Goal: Task Accomplishment & Management: Use online tool/utility

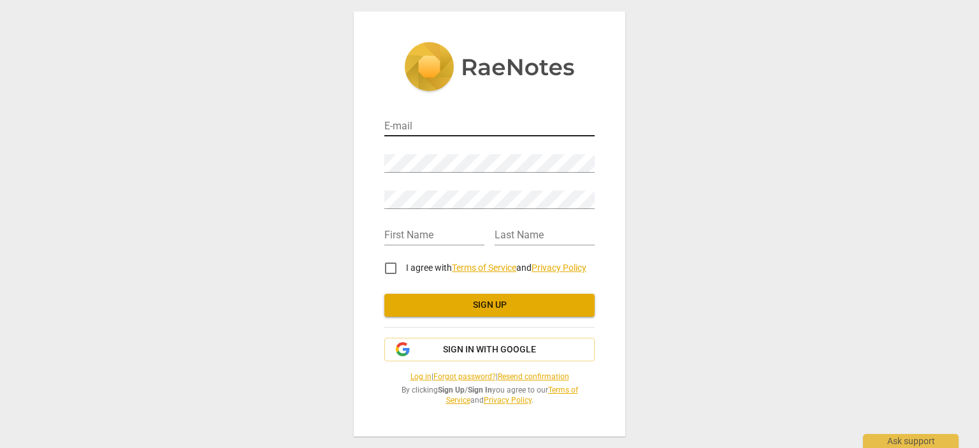
click at [410, 134] on input "email" at bounding box center [489, 127] width 210 height 18
type input "[EMAIL_ADDRESS][DOMAIN_NAME]"
type input "Ondine"
type input "Delavelle"
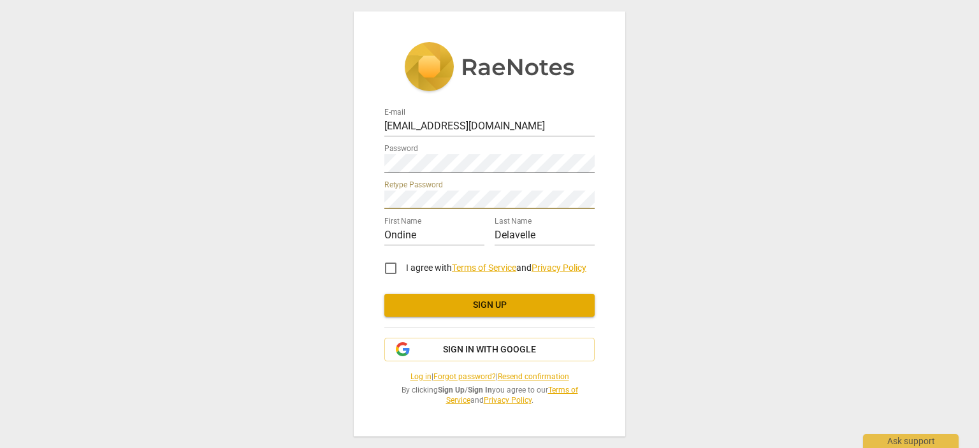
click at [394, 268] on input "I agree with Terms of Service and Privacy Policy" at bounding box center [390, 268] width 31 height 31
checkbox input "true"
click at [441, 304] on span "Sign up" at bounding box center [489, 305] width 190 height 13
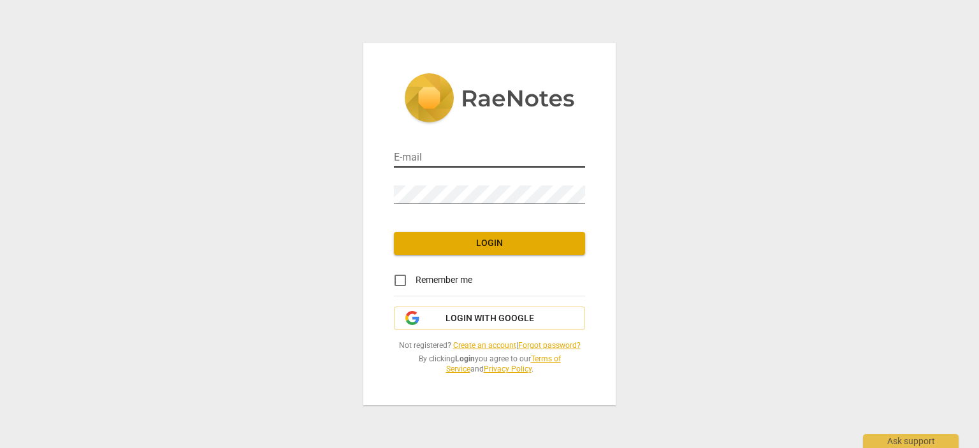
click at [433, 151] on input "email" at bounding box center [489, 158] width 191 height 18
type input "[EMAIL_ADDRESS][DOMAIN_NAME]"
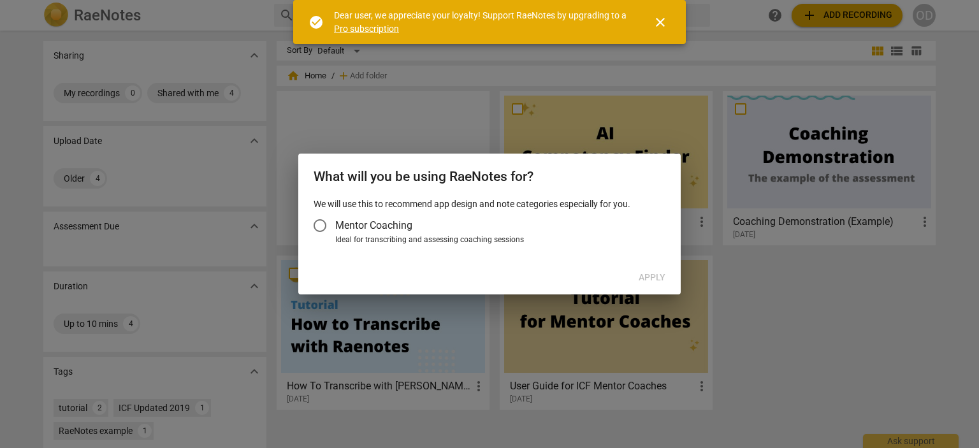
click at [322, 226] on input "Mentor Coaching" at bounding box center [320, 225] width 31 height 31
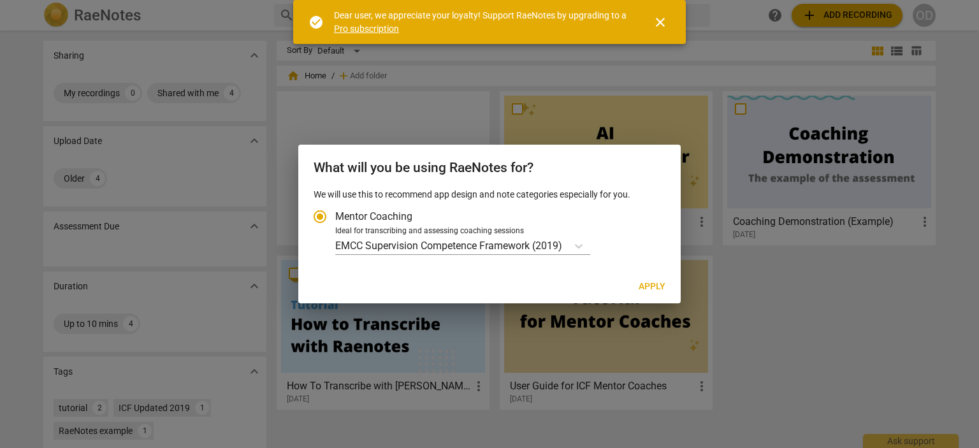
click at [319, 213] on input "Mentor Coaching" at bounding box center [320, 216] width 31 height 31
click at [317, 215] on input "Mentor Coaching" at bounding box center [320, 216] width 31 height 31
click at [579, 245] on icon "Account type" at bounding box center [578, 246] width 13 height 13
click at [0, 0] on input "Ideal for transcribing and assessing coaching sessions EMCC Supervision Compete…" at bounding box center [0, 0] width 0 height 0
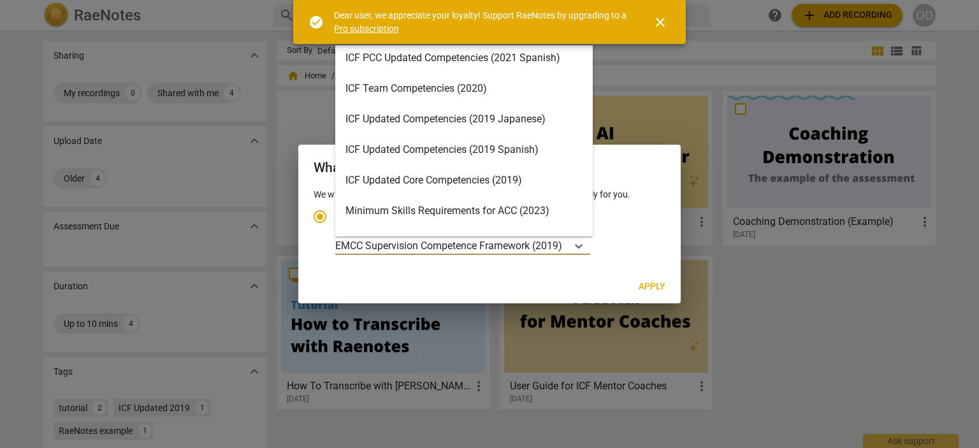
scroll to position [191, 0]
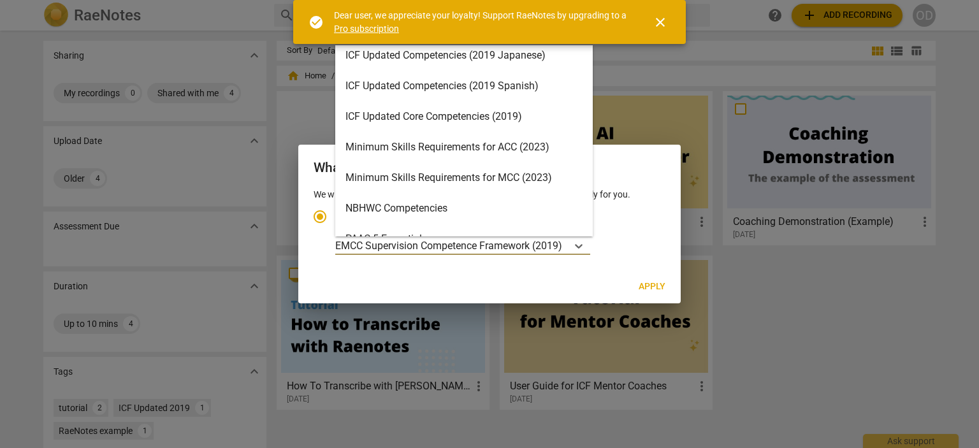
click at [408, 148] on div "Minimum Skills Requirements for ACC (2023)" at bounding box center [463, 147] width 257 height 31
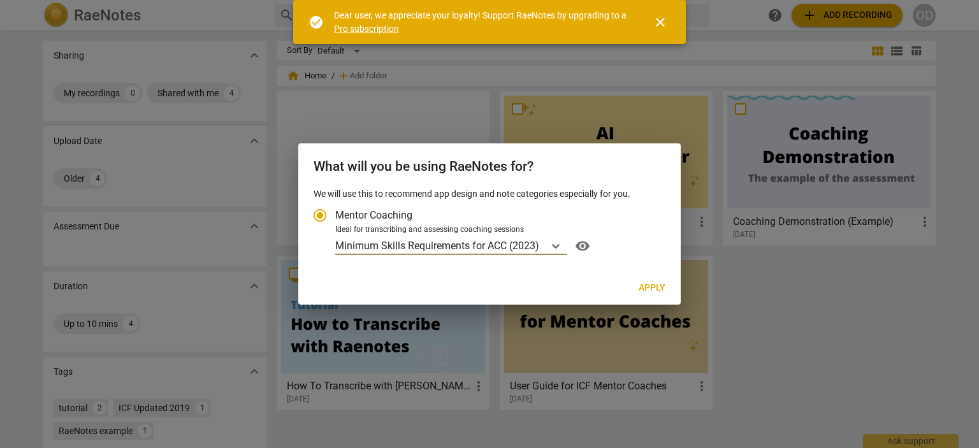
click at [647, 286] on span "Apply" at bounding box center [652, 288] width 27 height 13
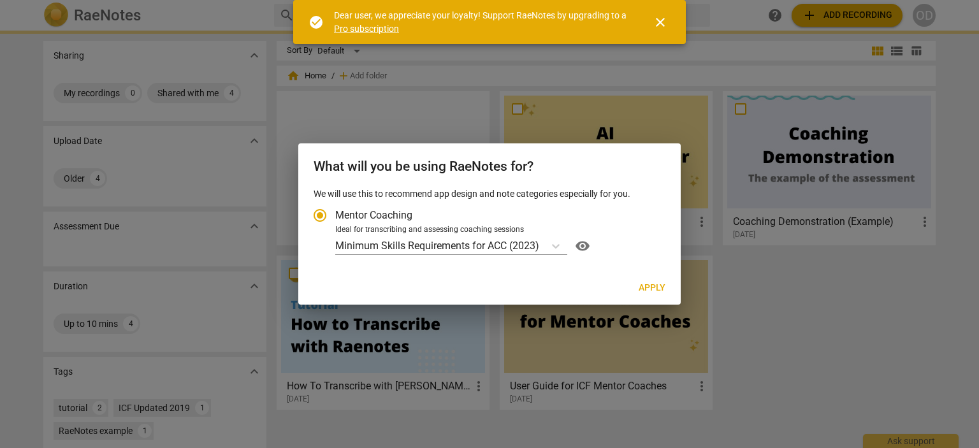
radio input "false"
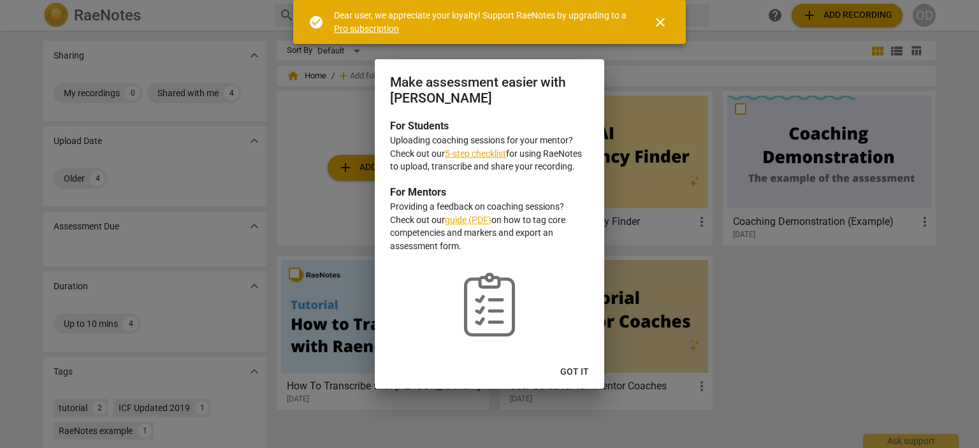
click at [462, 155] on link "5-step checklist" at bounding box center [475, 153] width 61 height 10
click at [579, 374] on span "Got it" at bounding box center [574, 372] width 29 height 13
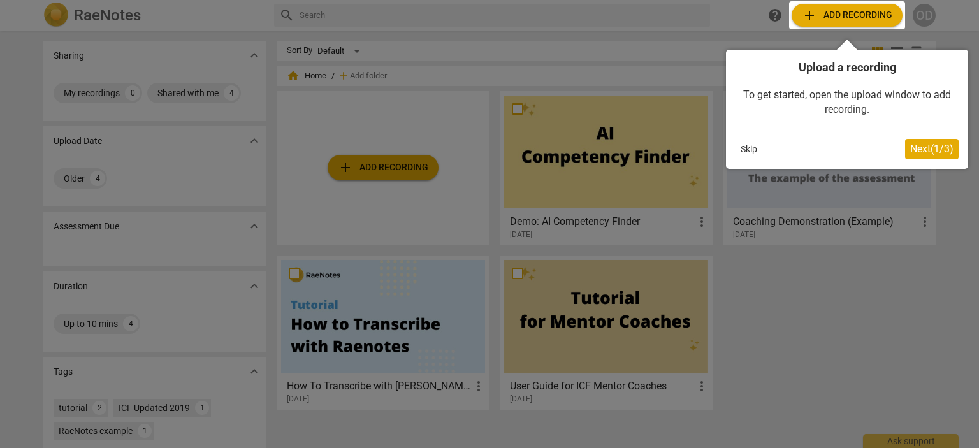
click at [377, 162] on div at bounding box center [489, 224] width 979 height 448
click at [951, 150] on span "Next ( 1 / 3 )" at bounding box center [931, 149] width 43 height 12
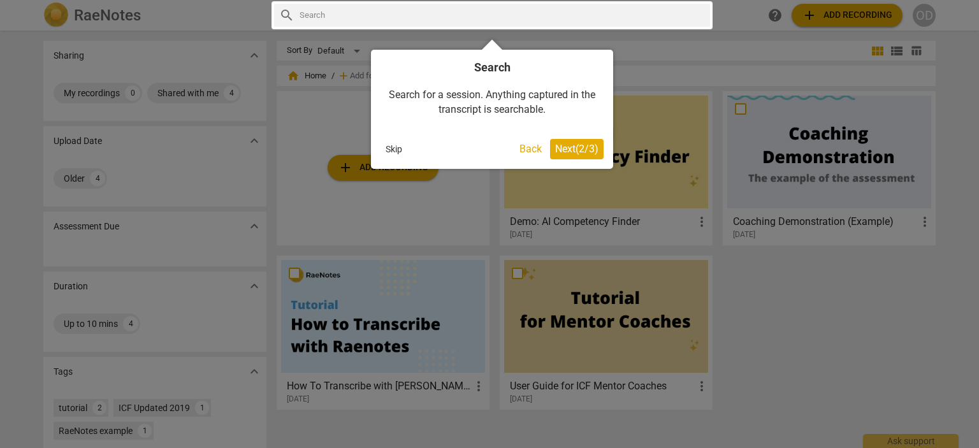
click at [577, 153] on span "Next ( 2 / 3 )" at bounding box center [576, 149] width 43 height 12
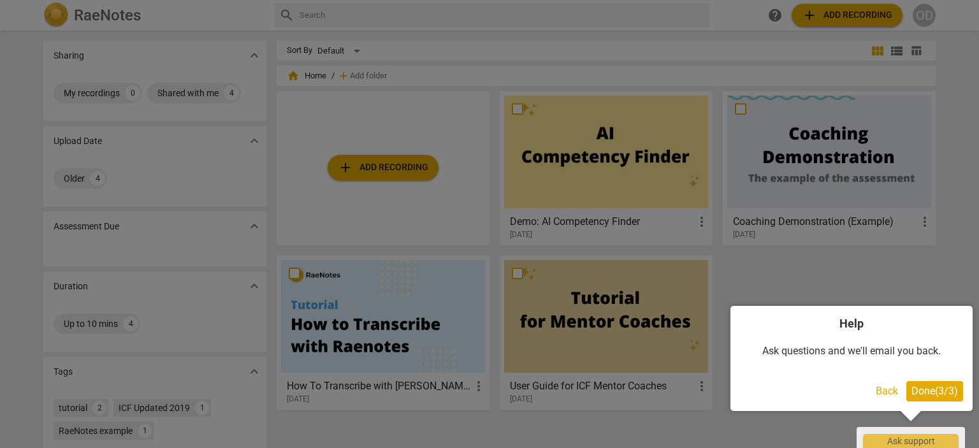
click at [823, 28] on div at bounding box center [489, 224] width 979 height 448
drag, startPoint x: 918, startPoint y: 398, endPoint x: 886, endPoint y: 302, distance: 100.8
click at [918, 396] on button "Done ( 3 / 3 )" at bounding box center [934, 391] width 57 height 20
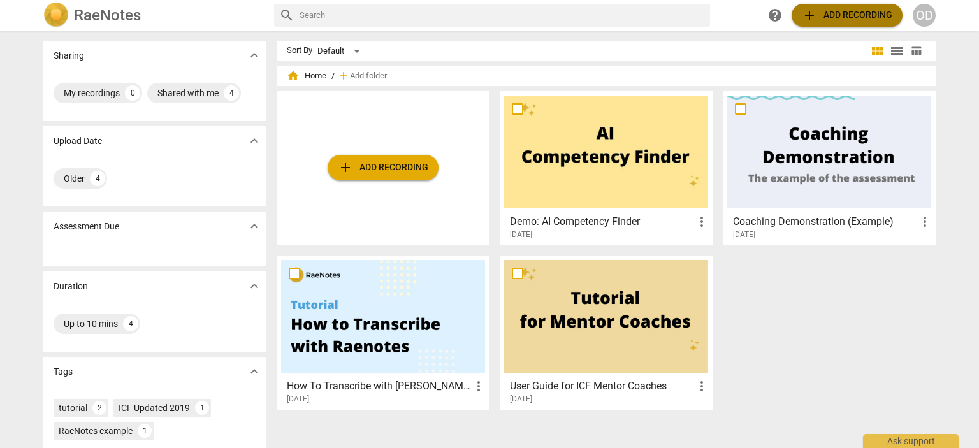
click at [846, 11] on span "add Add recording" at bounding box center [847, 15] width 90 height 15
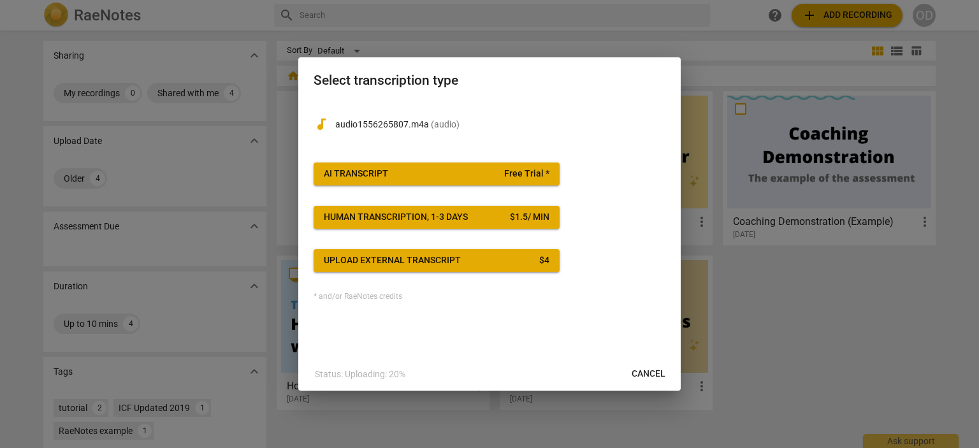
click at [416, 178] on span "AI Transcript Free Trial *" at bounding box center [437, 174] width 226 height 13
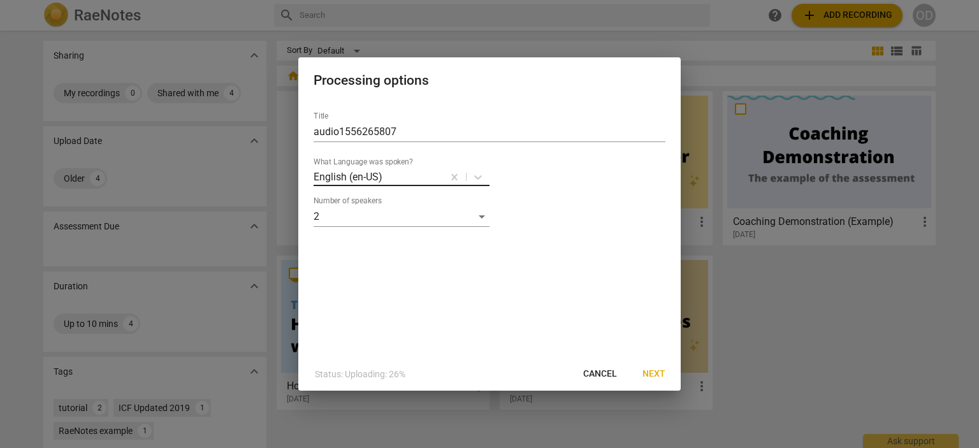
click at [408, 178] on div at bounding box center [413, 177] width 58 height 15
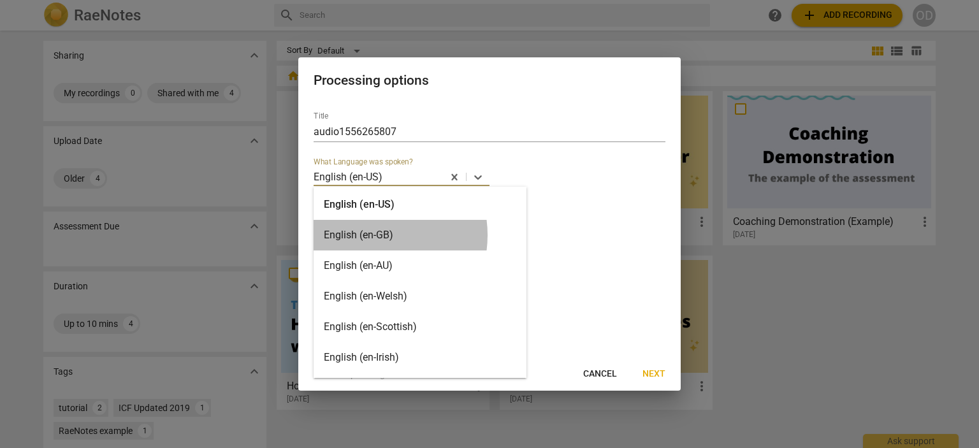
click at [369, 235] on div "English (en-GB)" at bounding box center [420, 235] width 213 height 31
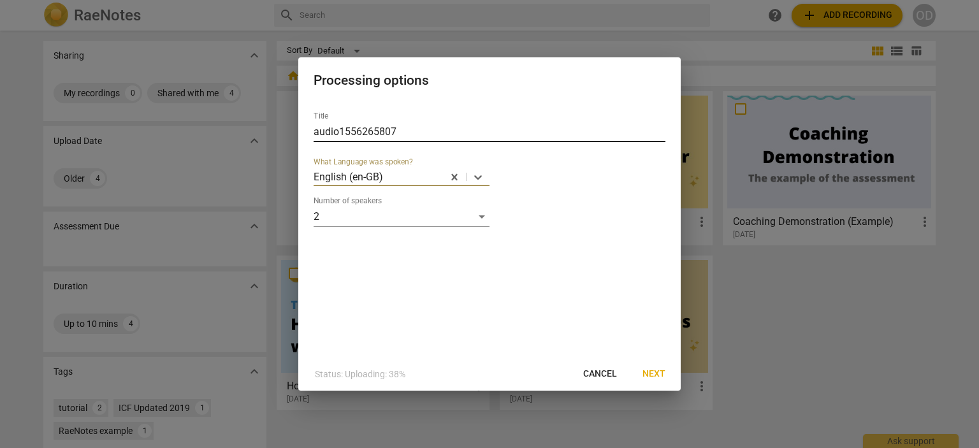
click at [408, 134] on input "audio1556265807" at bounding box center [490, 132] width 352 height 20
drag, startPoint x: 408, startPoint y: 134, endPoint x: 237, endPoint y: 129, distance: 170.8
click at [237, 129] on div "Processing options Title audio1556265807 What Language was spoken? English (en-…" at bounding box center [489, 224] width 979 height 448
type input "Ondine and F"
click at [657, 370] on span "Next" at bounding box center [653, 374] width 23 height 13
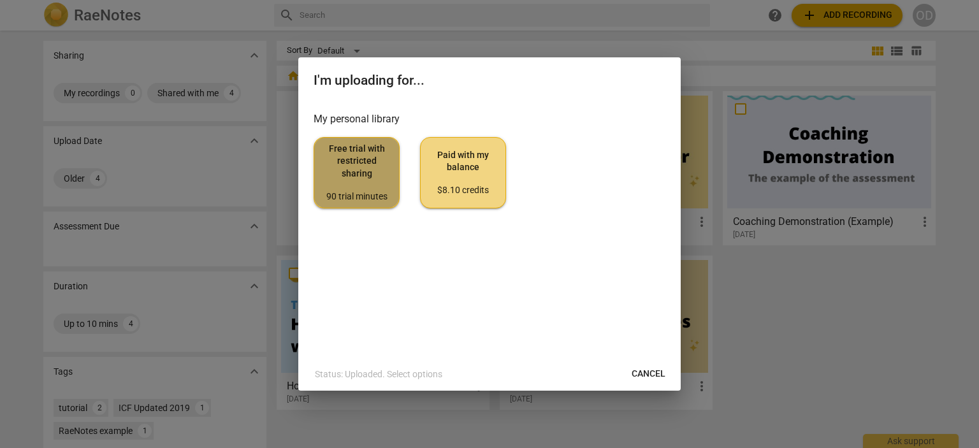
click at [352, 160] on span "Free trial with restricted sharing 90 trial minutes" at bounding box center [356, 173] width 64 height 60
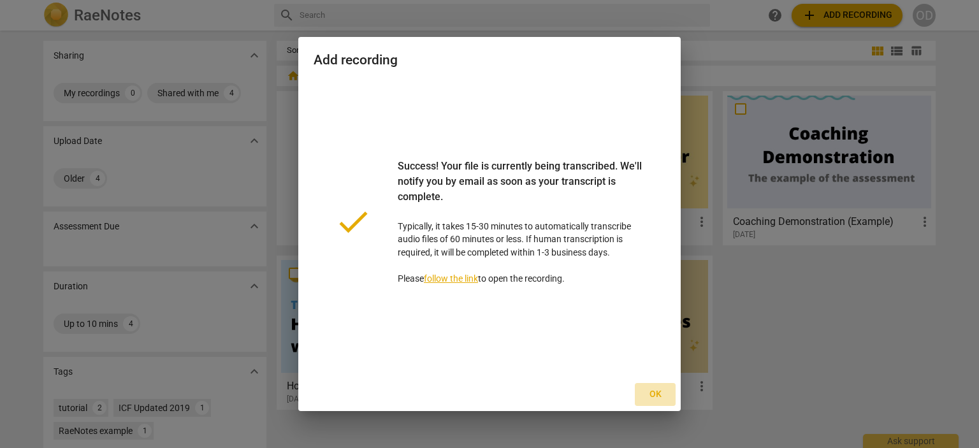
click at [656, 391] on span "Ok" at bounding box center [655, 394] width 20 height 13
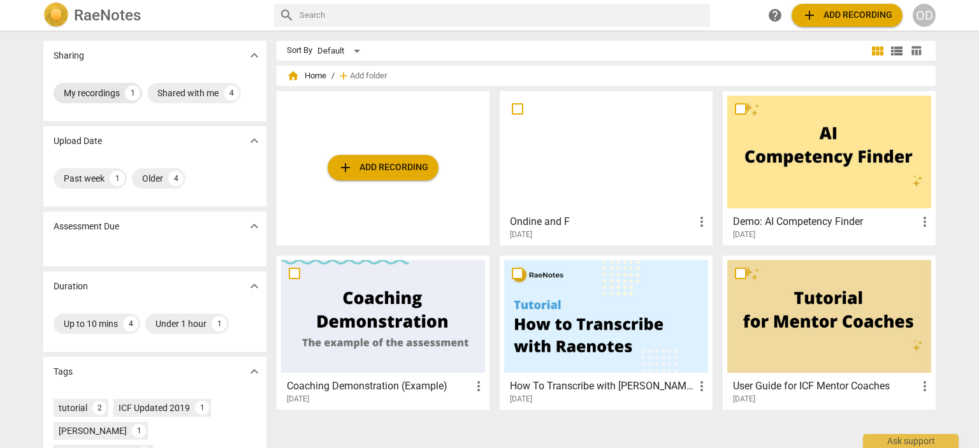
click at [85, 89] on div "My recordings" at bounding box center [92, 93] width 56 height 13
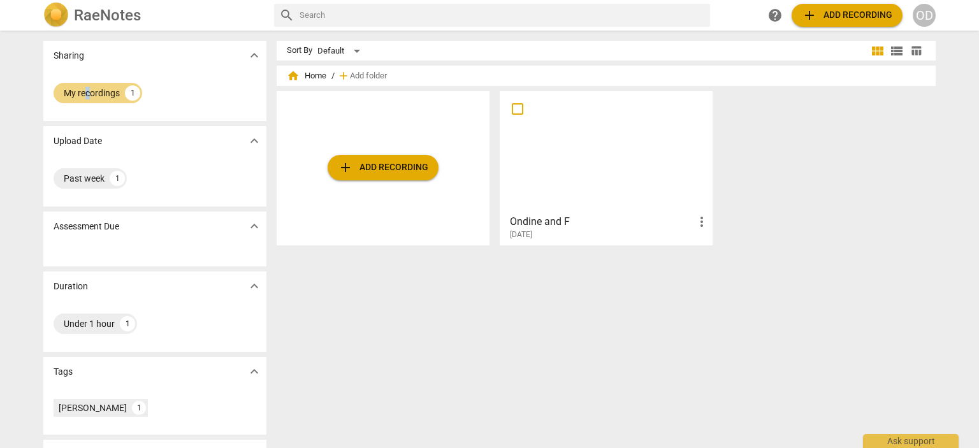
click at [538, 183] on div at bounding box center [606, 152] width 204 height 113
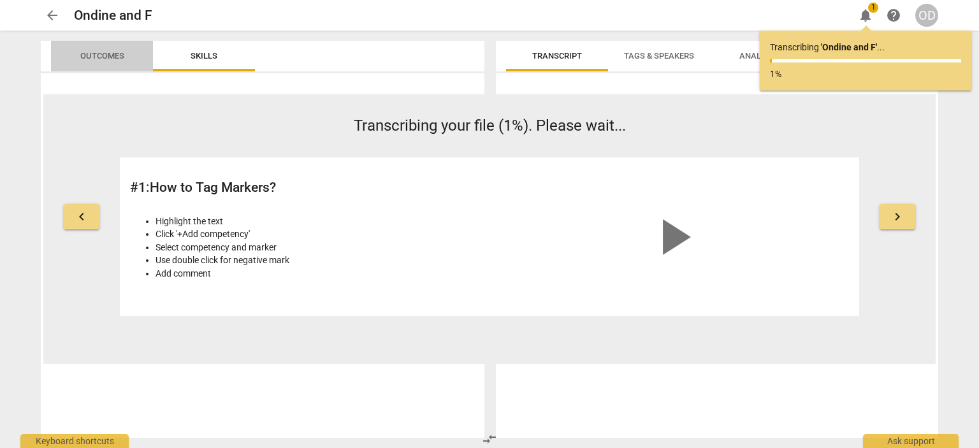
click at [103, 59] on span "Outcomes" at bounding box center [102, 56] width 44 height 10
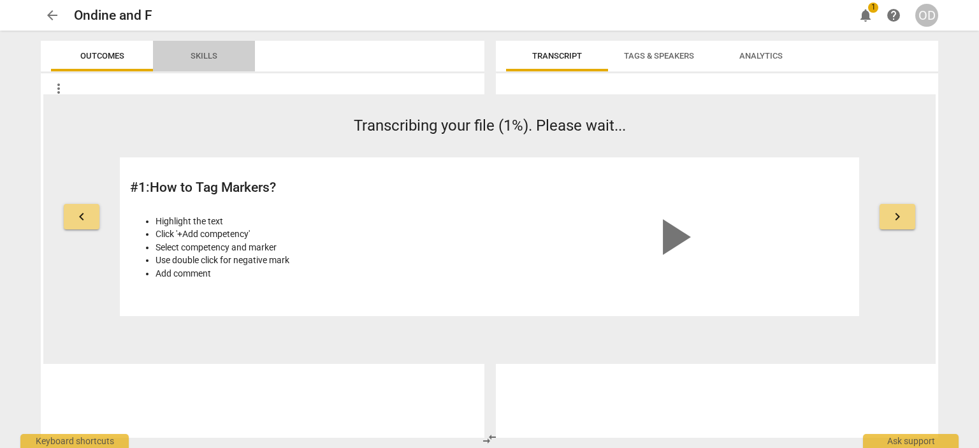
click at [208, 53] on span "Skills" at bounding box center [204, 56] width 27 height 10
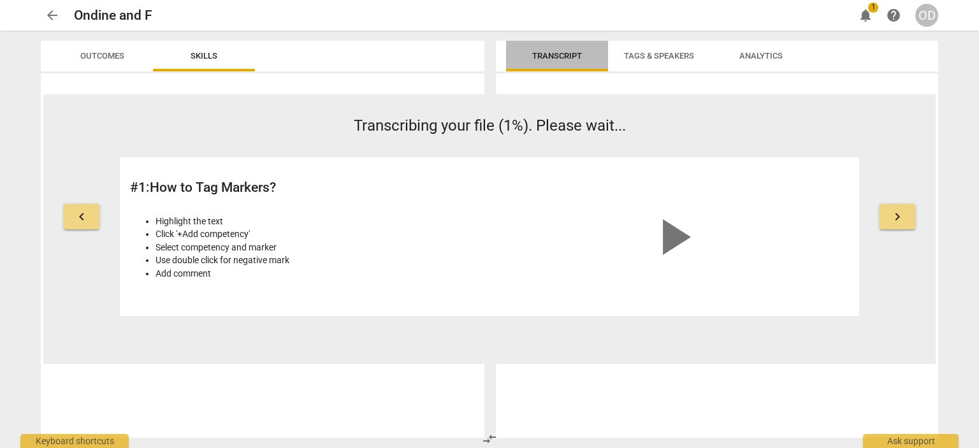
click at [566, 55] on span "Transcript" at bounding box center [557, 56] width 50 height 10
click at [663, 54] on span "Tags & Speakers" at bounding box center [659, 56] width 70 height 10
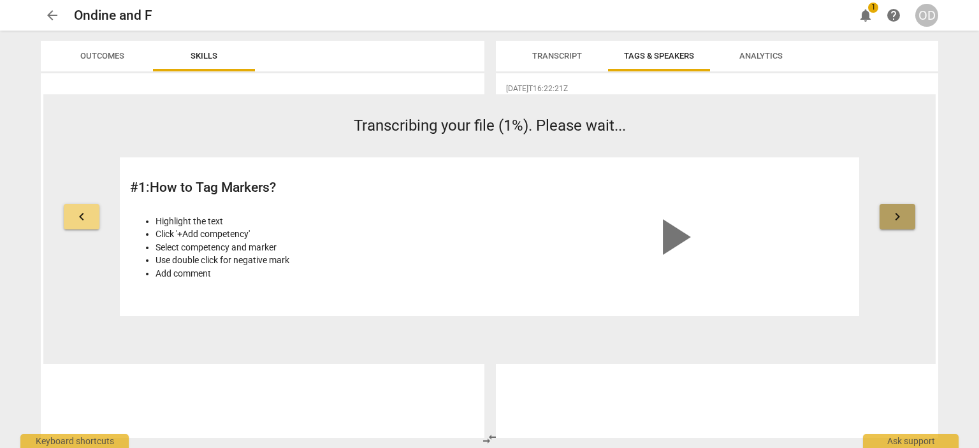
click at [900, 214] on span "keyboard_arrow_right" at bounding box center [897, 216] width 15 height 15
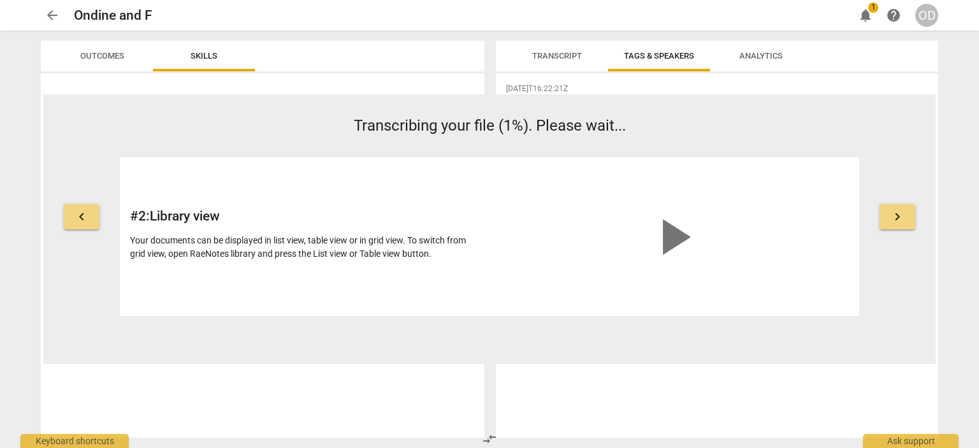
click at [887, 221] on button "keyboard_arrow_right" at bounding box center [897, 216] width 36 height 25
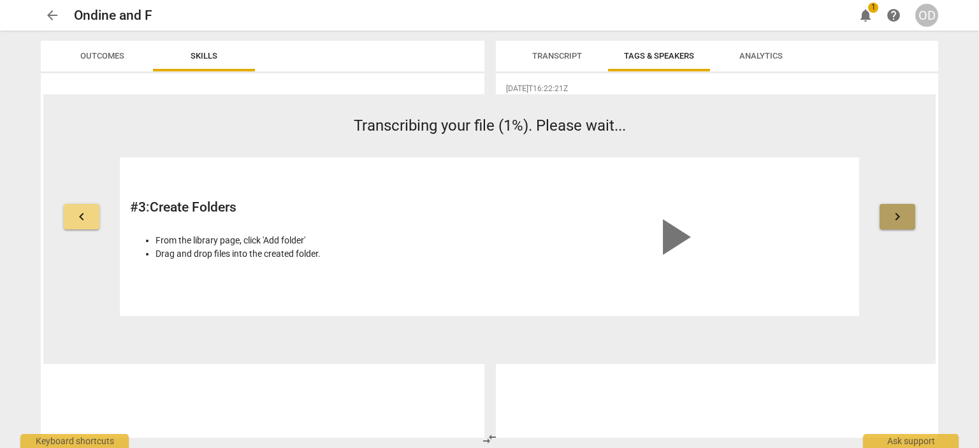
click at [886, 220] on button "keyboard_arrow_right" at bounding box center [897, 216] width 36 height 25
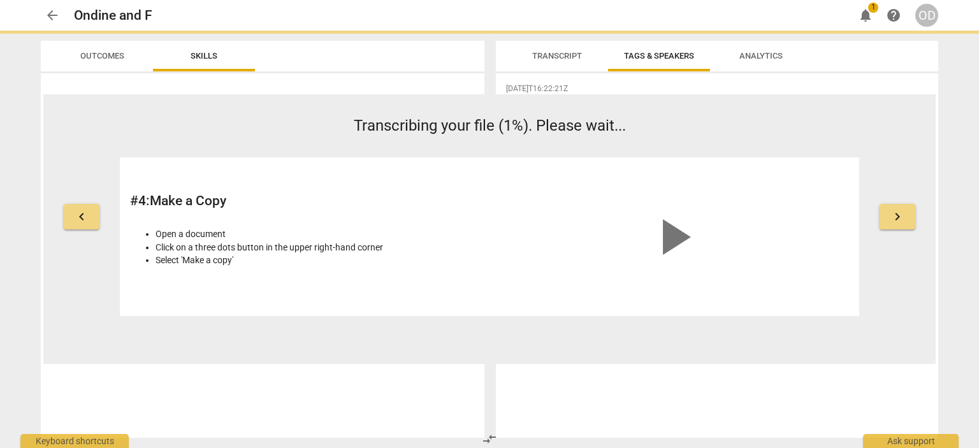
click at [888, 220] on button "keyboard_arrow_right" at bounding box center [897, 216] width 36 height 25
